Goal: Task Accomplishment & Management: Manage account settings

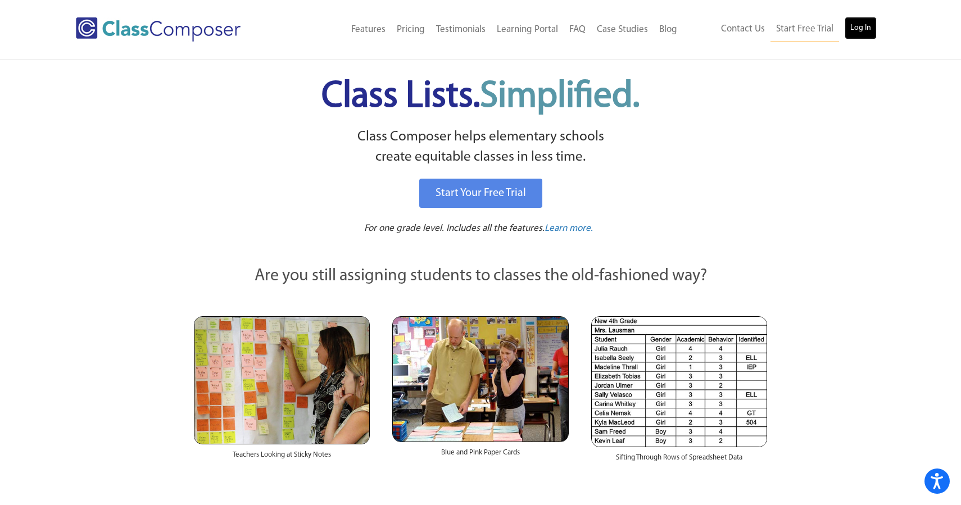
click at [852, 30] on link "Log In" at bounding box center [861, 28] width 32 height 22
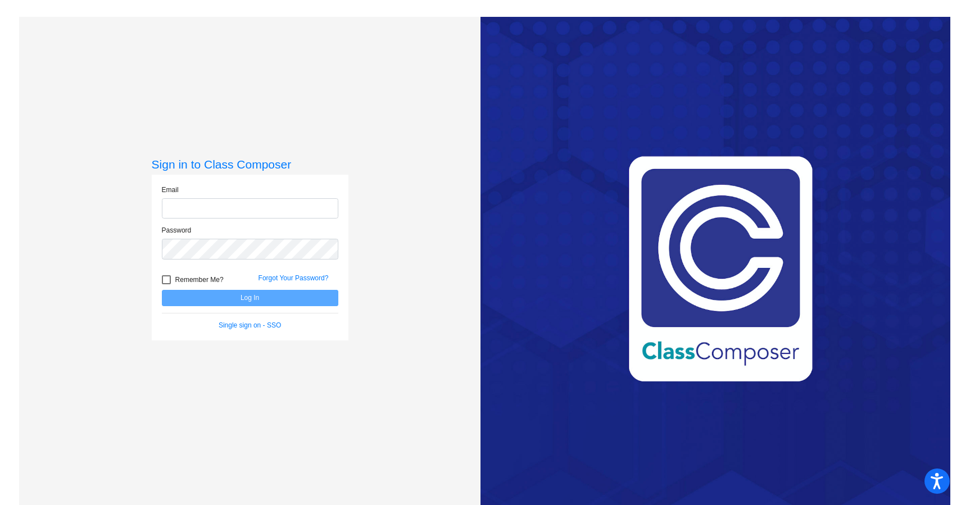
click at [248, 212] on input "email" at bounding box center [250, 208] width 177 height 21
type input "[PERSON_NAME][EMAIL_ADDRESS][PERSON_NAME][DOMAIN_NAME]"
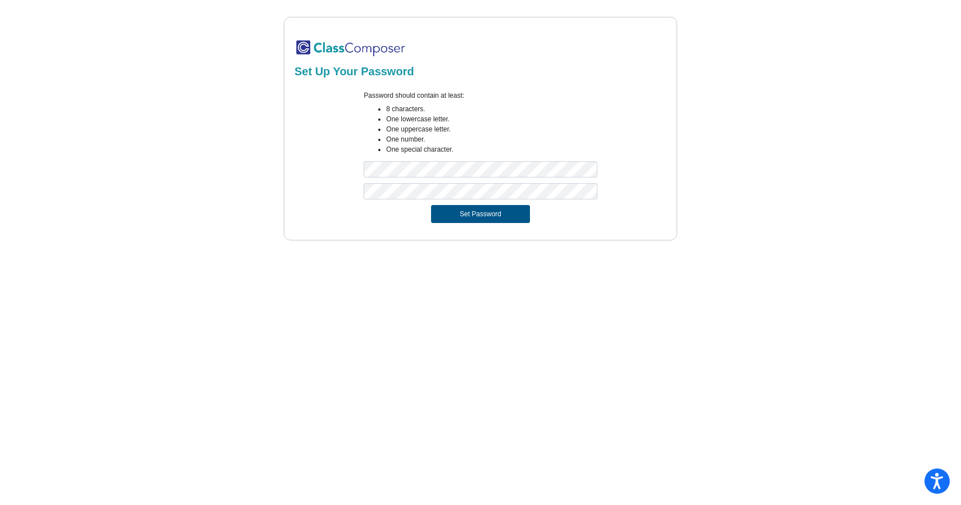
click at [454, 213] on button "Set Password" at bounding box center [480, 214] width 99 height 18
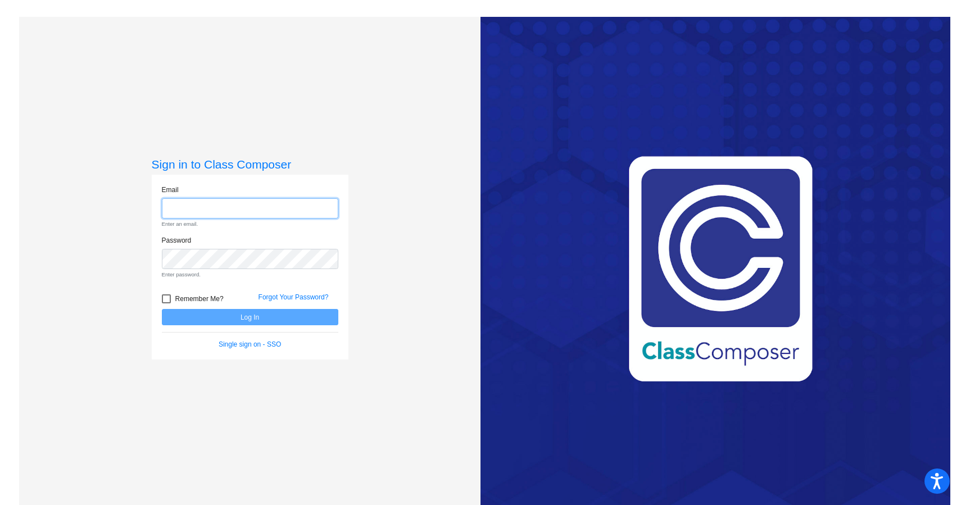
type input "[PERSON_NAME][EMAIL_ADDRESS][PERSON_NAME][DOMAIN_NAME]"
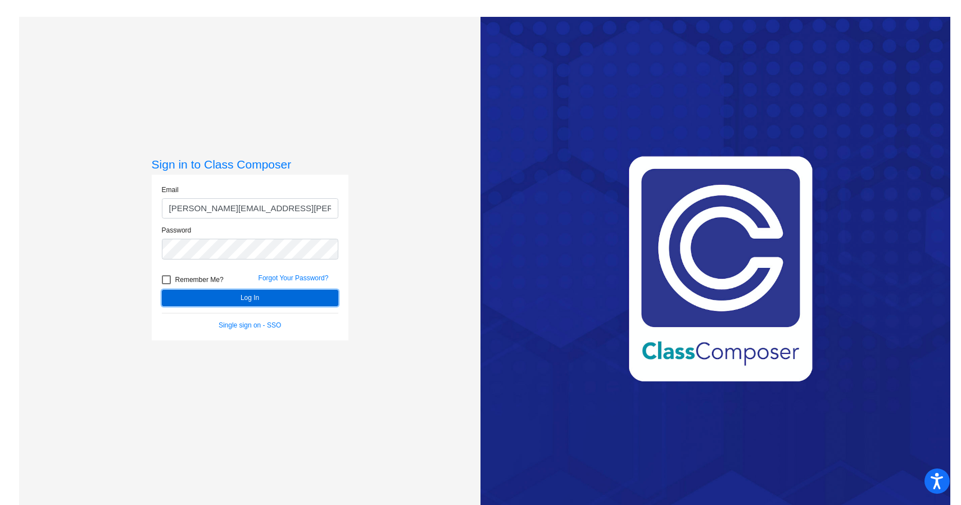
click at [311, 297] on button "Log In" at bounding box center [250, 298] width 177 height 16
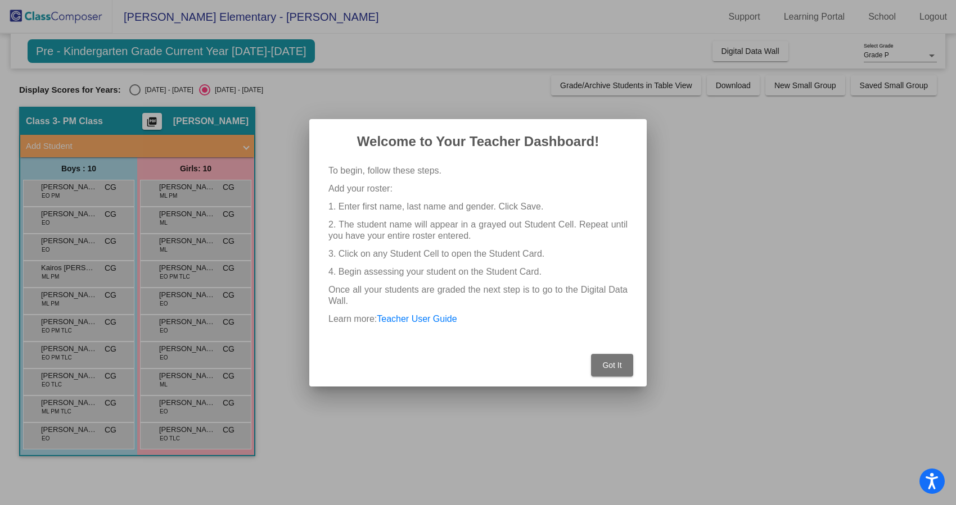
click at [608, 366] on span "Got It" at bounding box center [611, 365] width 19 height 9
